Goal: Obtain resource: Obtain resource

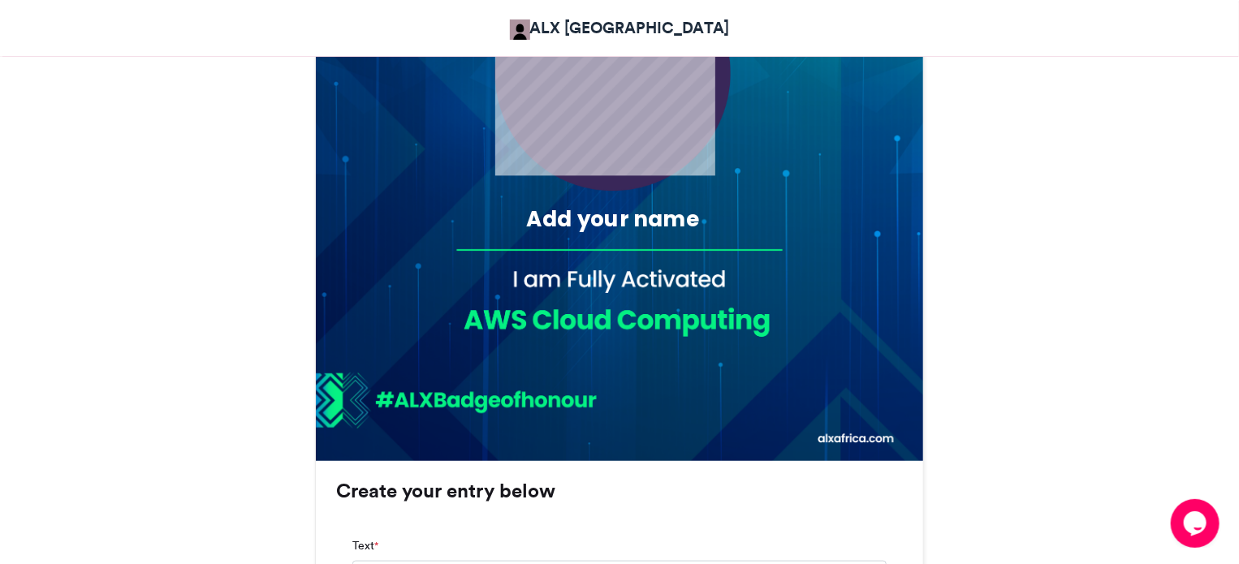
scroll to position [643, 0]
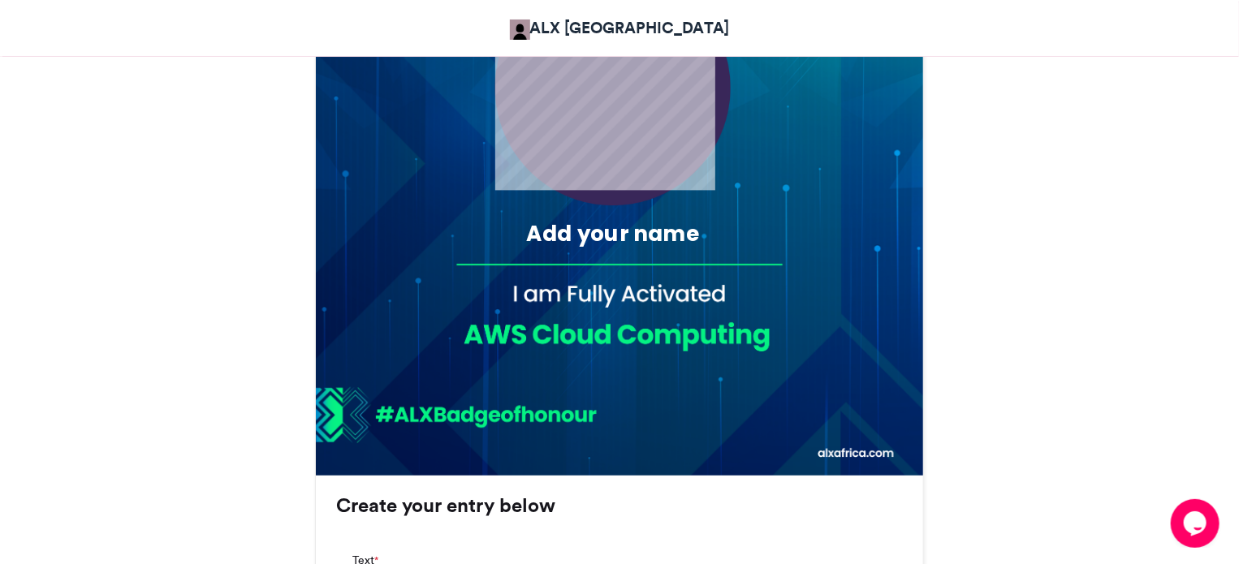
click at [0, 0] on img at bounding box center [0, 0] width 0 height 0
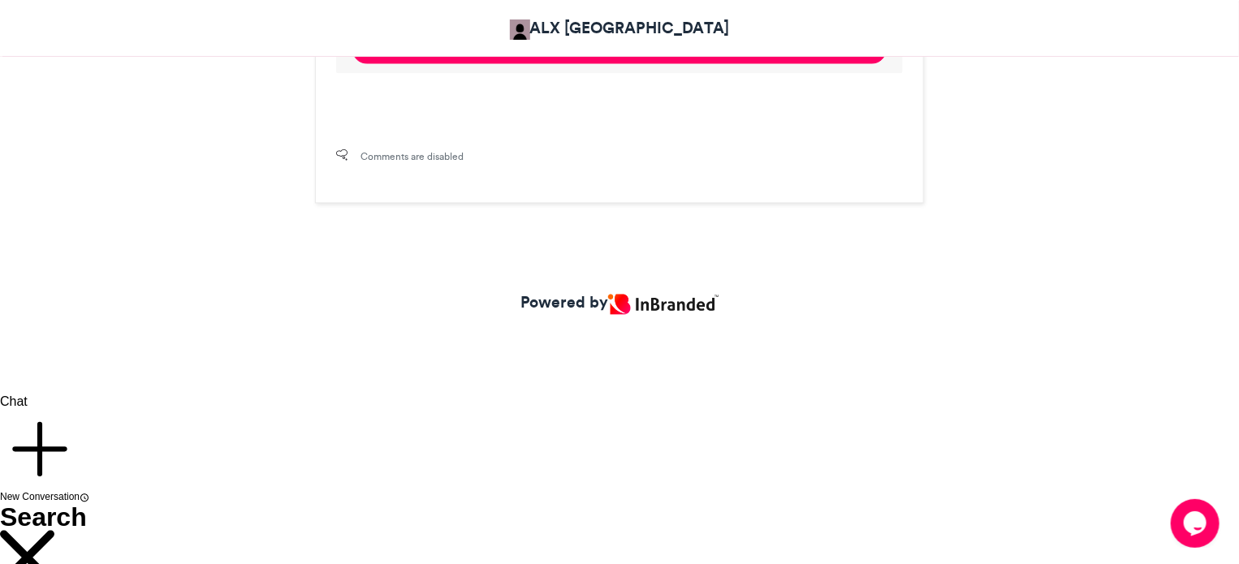
scroll to position [1618, 0]
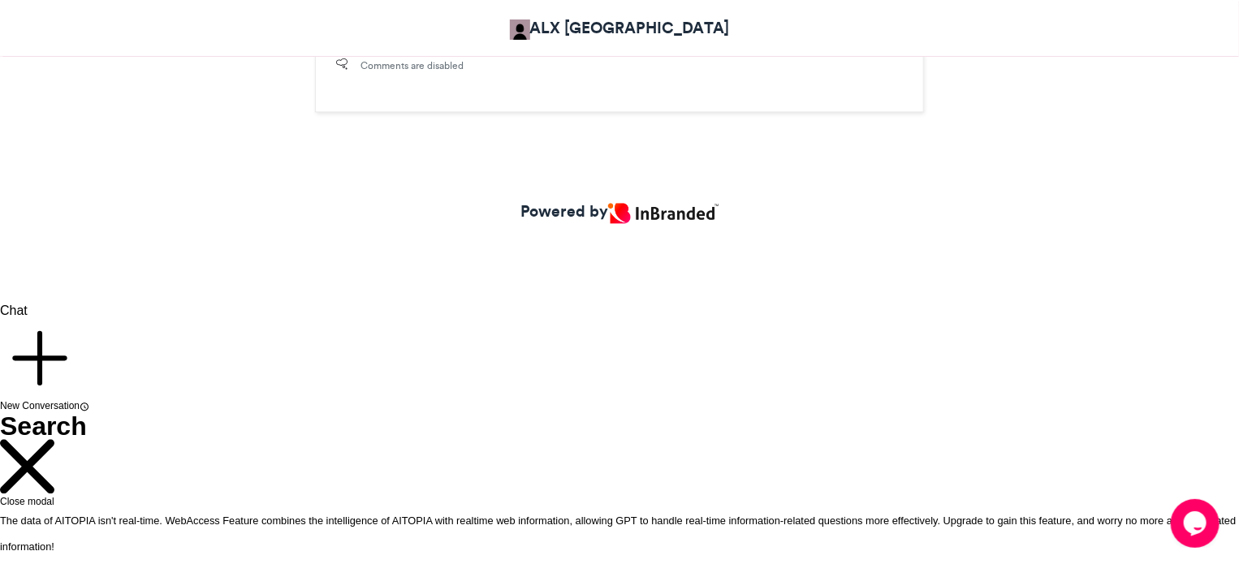
click at [0, 0] on input "Your Email *" at bounding box center [0, 0] width 0 height 0
type input "**********"
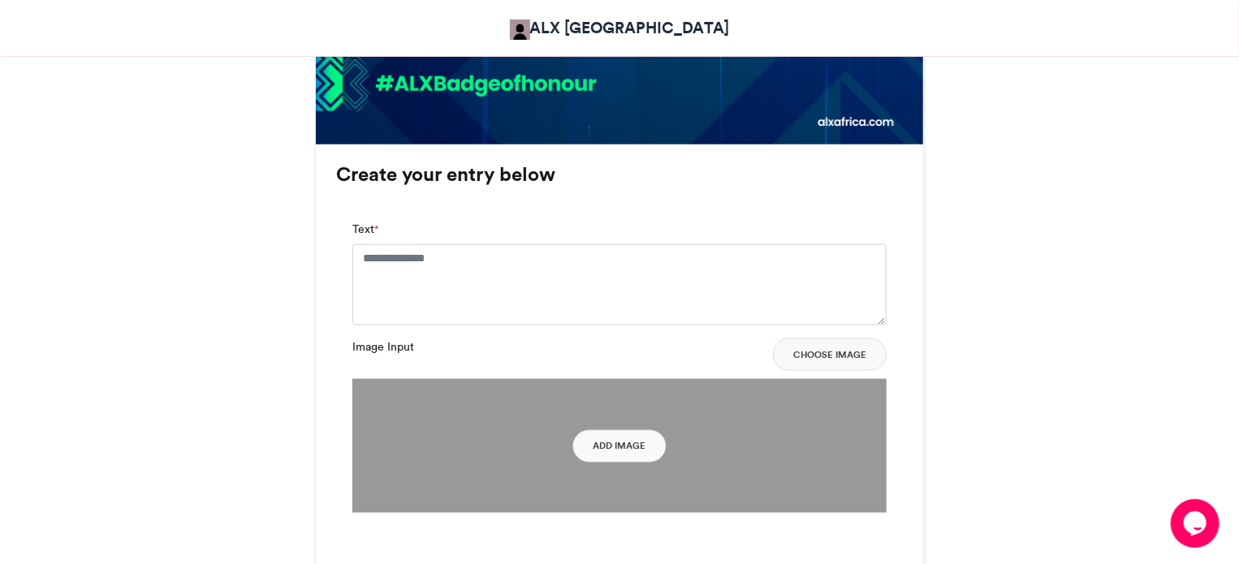
scroll to position [854, 0]
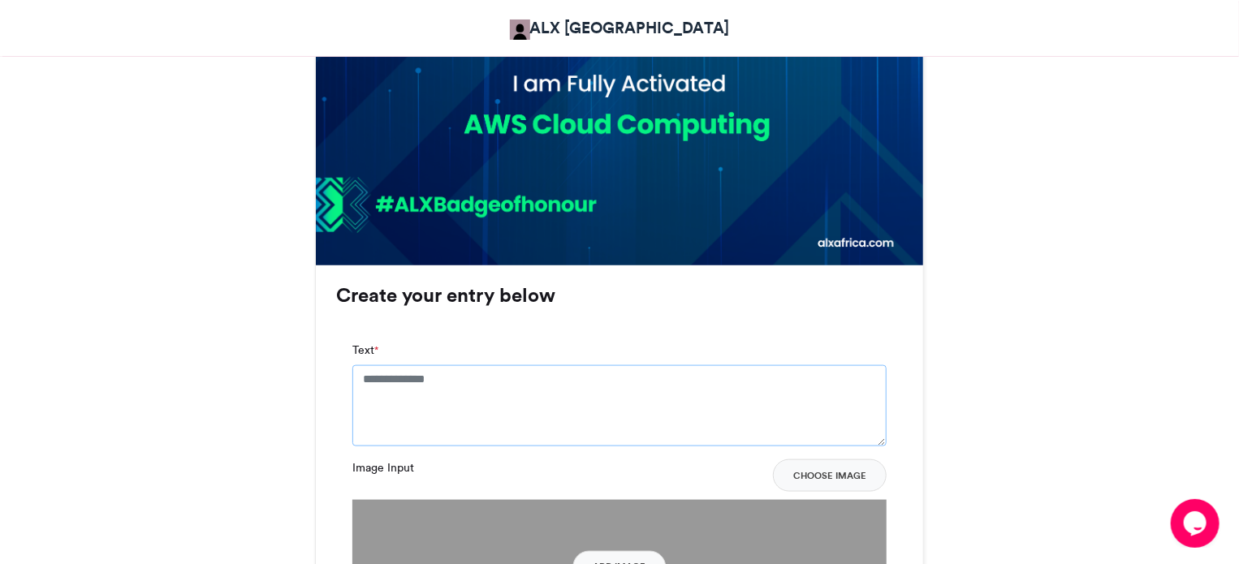
click at [402, 376] on textarea "Text *" at bounding box center [619, 405] width 534 height 81
type textarea "**********"
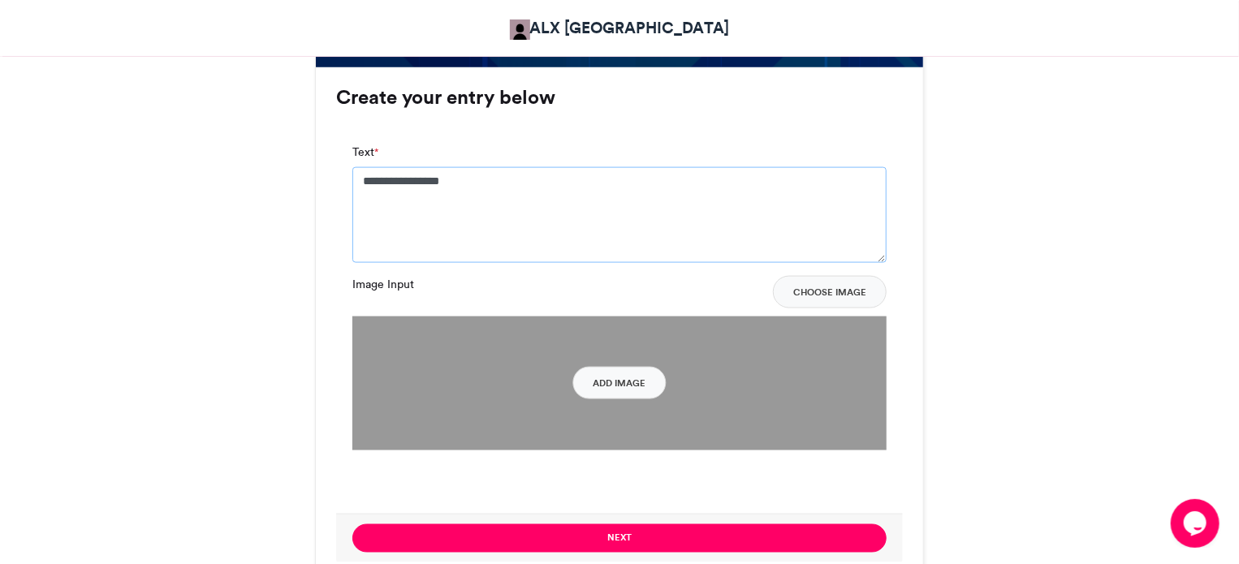
scroll to position [1097, 0]
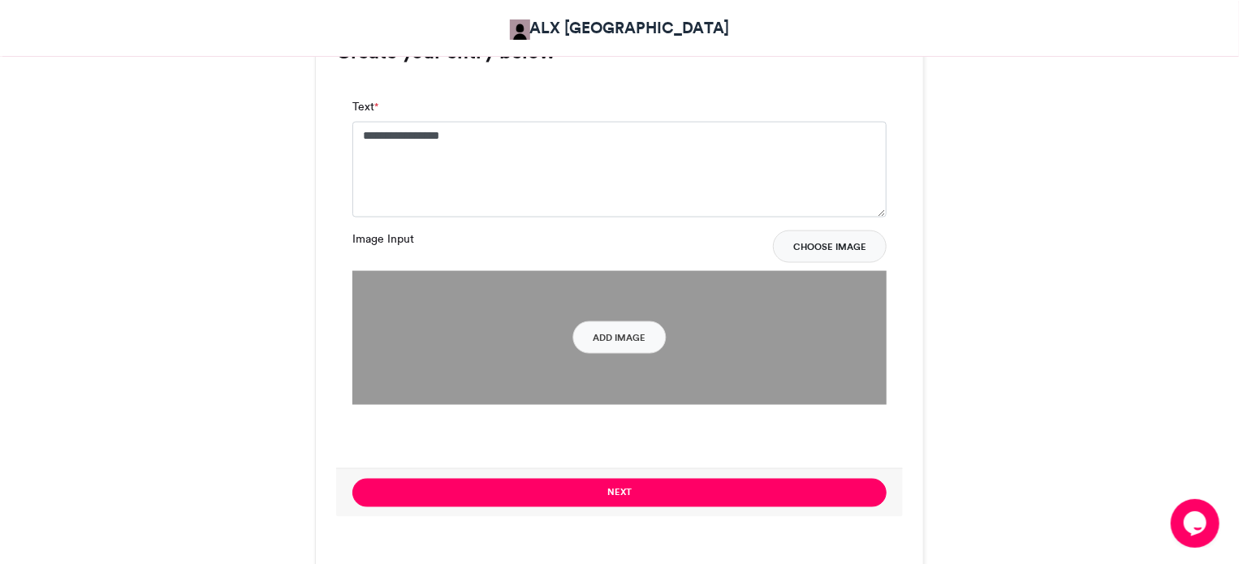
click at [837, 250] on button "Choose Image" at bounding box center [830, 247] width 114 height 32
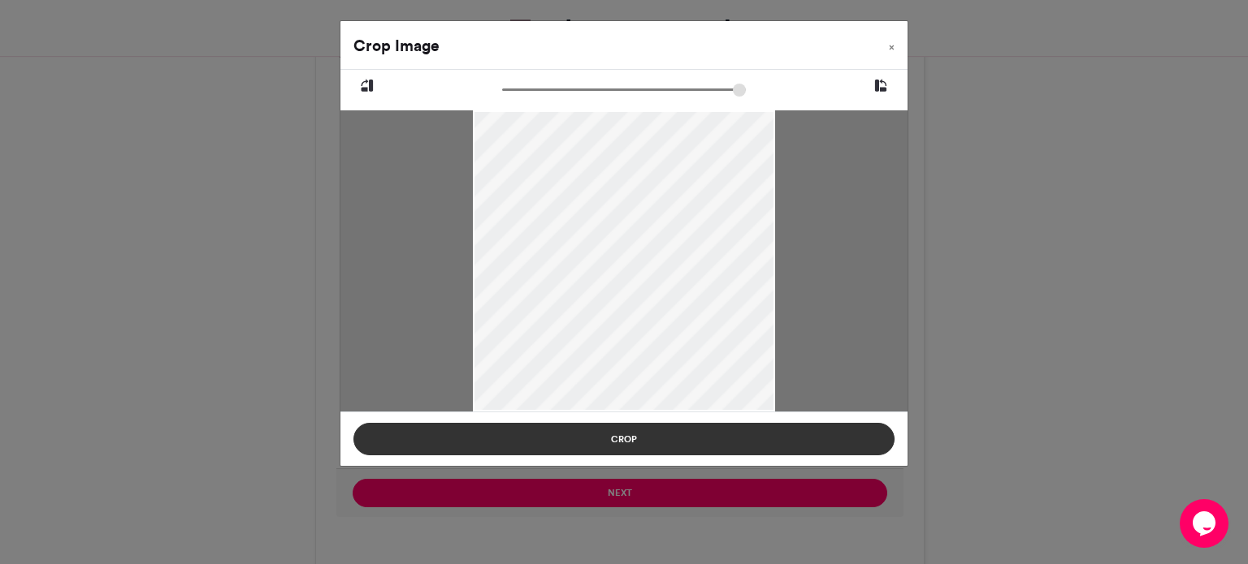
click at [634, 439] on button "Crop" at bounding box center [623, 439] width 541 height 32
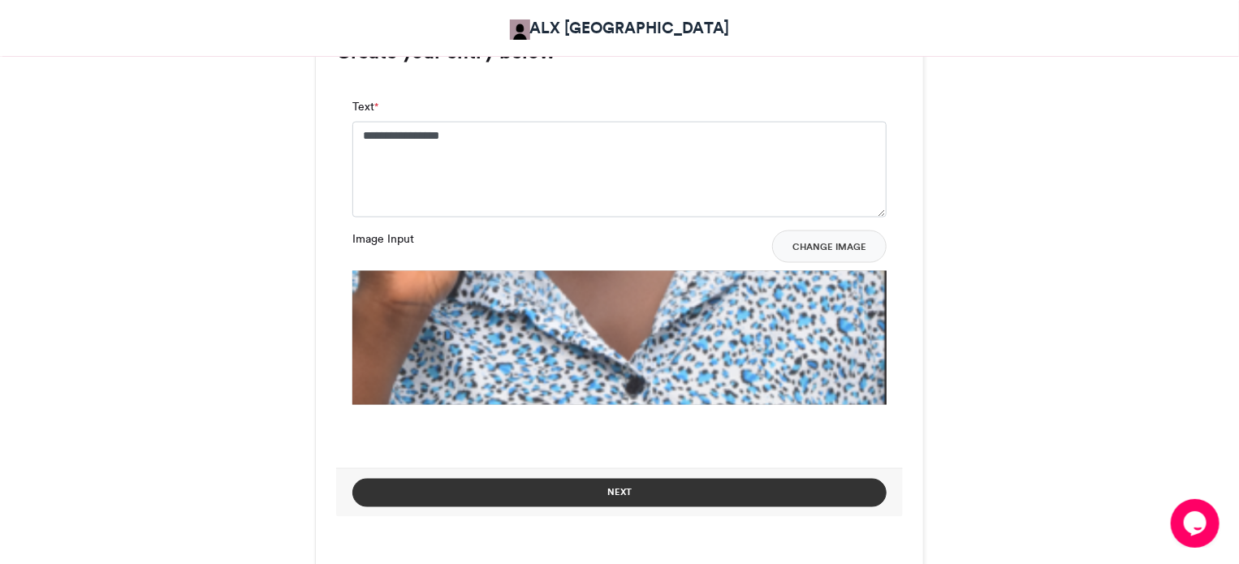
click at [631, 487] on button "Next" at bounding box center [619, 493] width 534 height 28
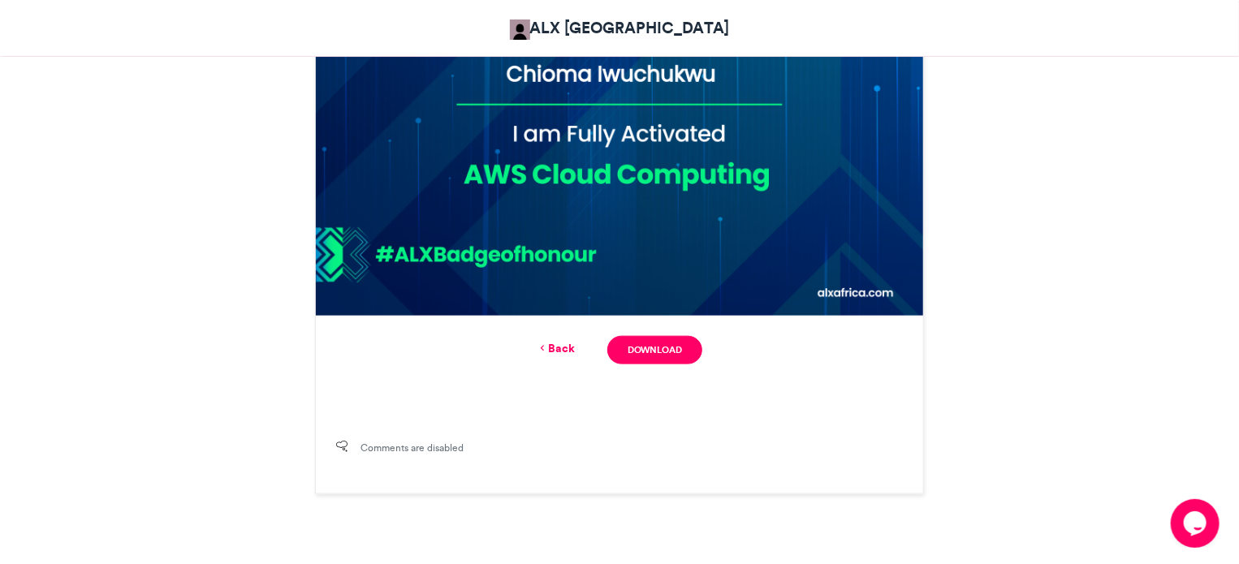
scroll to position [848, 0]
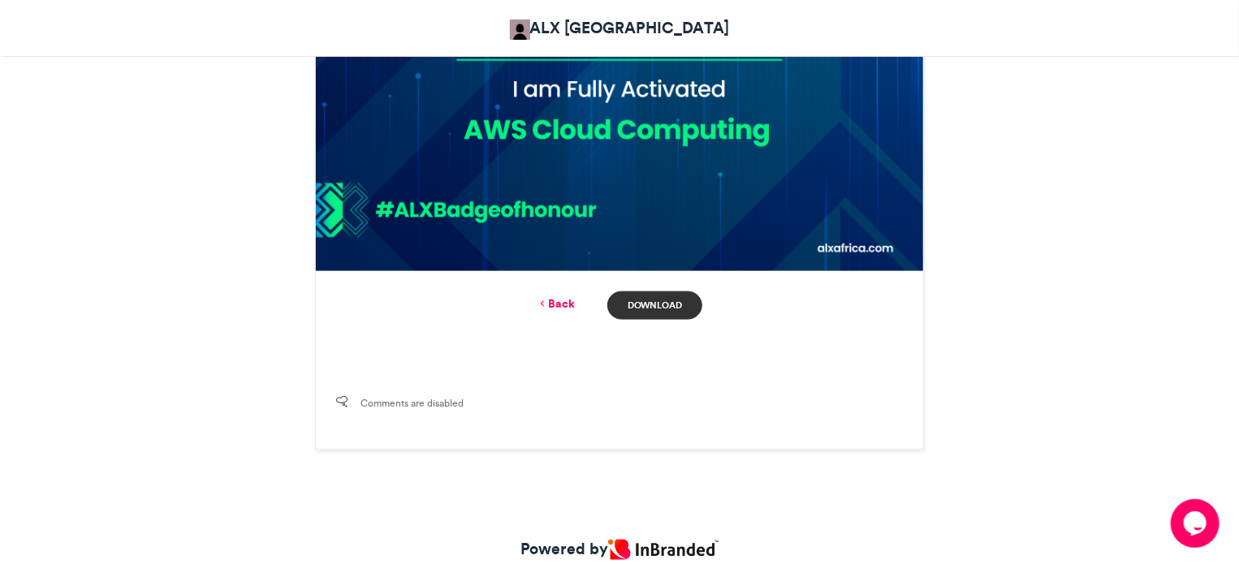
click at [652, 297] on link "Download" at bounding box center [655, 306] width 95 height 28
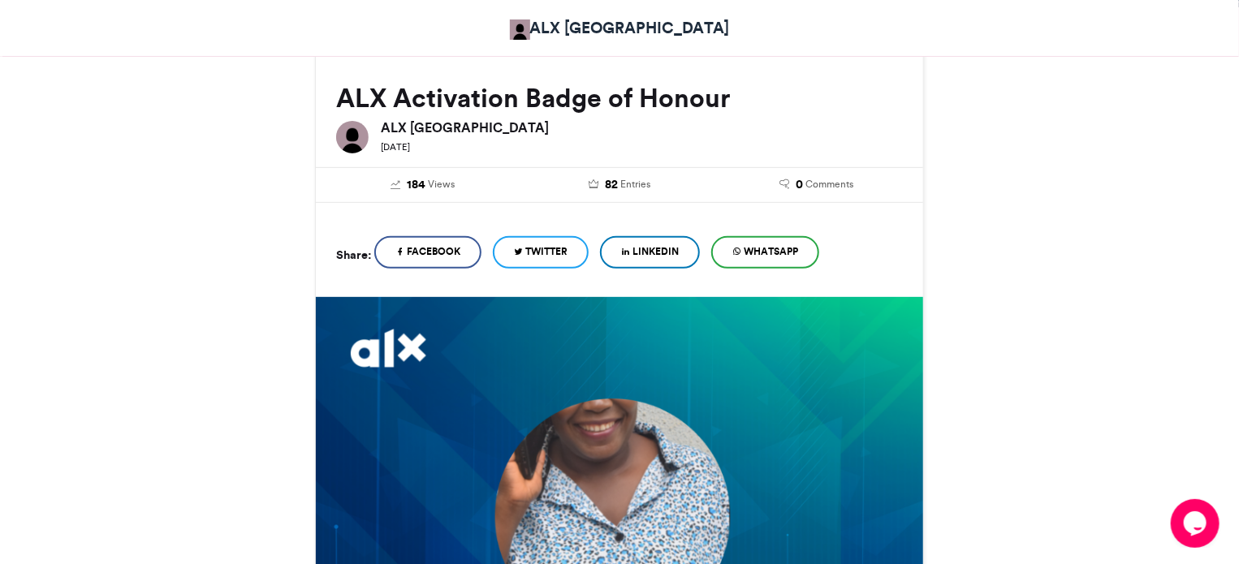
scroll to position [117, 0]
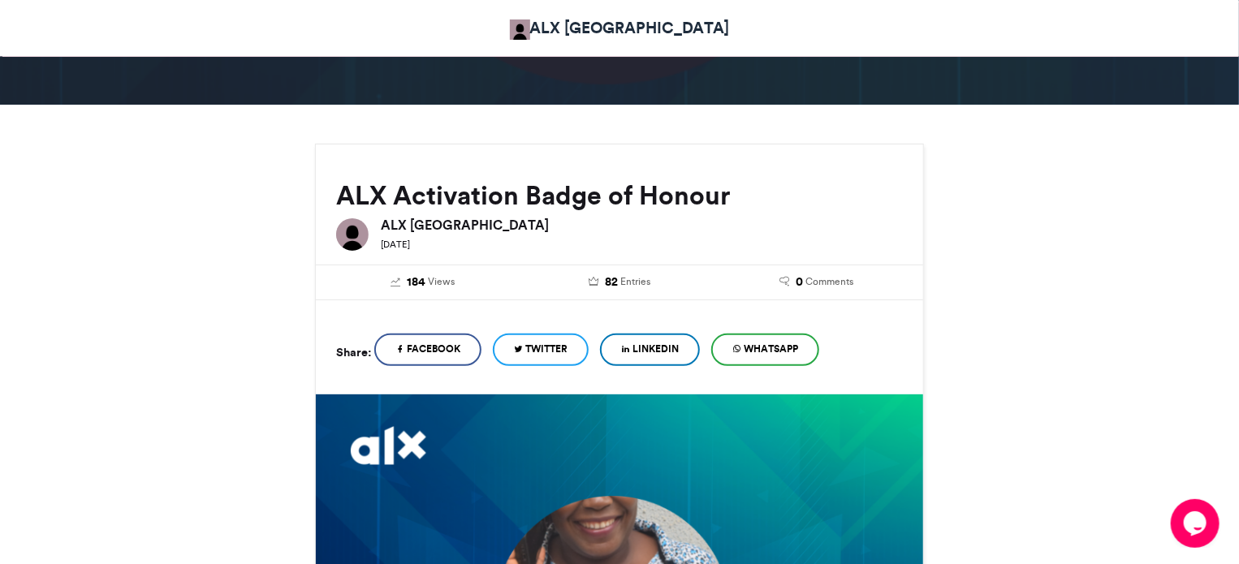
click at [669, 351] on span "LinkedIn" at bounding box center [656, 349] width 46 height 15
click at [450, 352] on span "Facebook" at bounding box center [434, 349] width 54 height 15
click at [548, 349] on span "Twitter" at bounding box center [546, 349] width 42 height 15
click at [793, 347] on span "WhatsApp" at bounding box center [771, 349] width 54 height 15
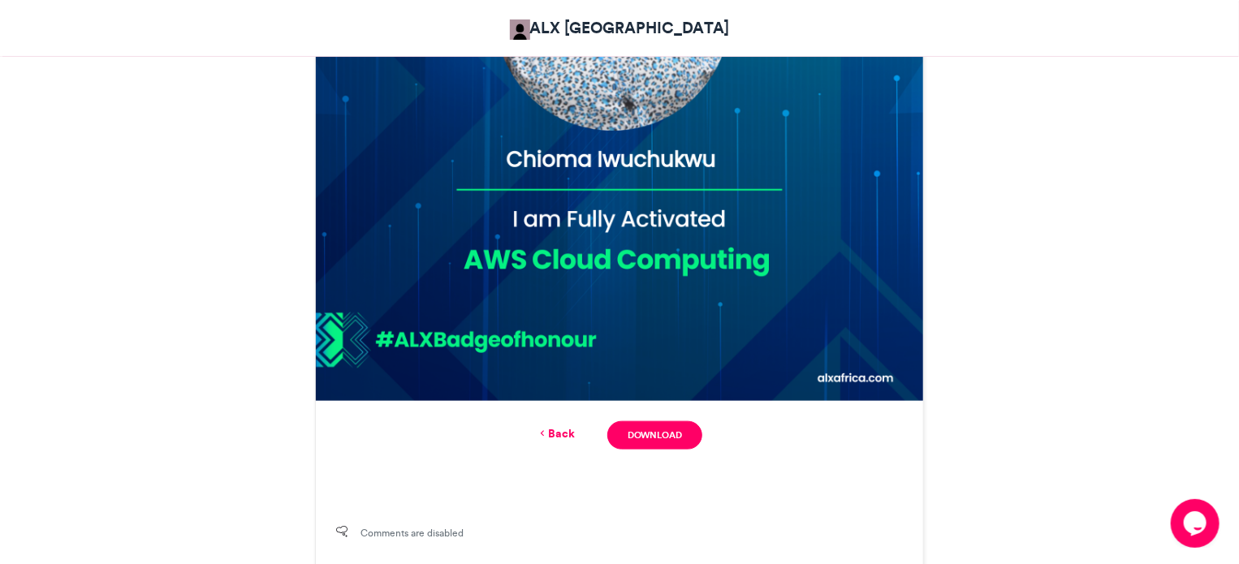
scroll to position [767, 0]
